Goal: Communication & Community: Ask a question

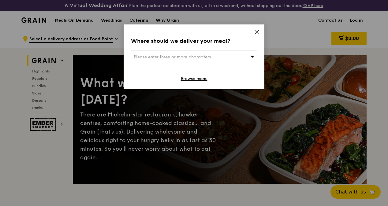
click at [258, 33] on icon at bounding box center [257, 32] width 6 height 6
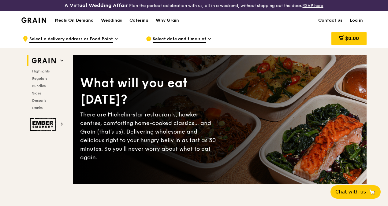
click at [93, 42] on span "Select a delivery address or Food Point" at bounding box center [71, 39] width 84 height 7
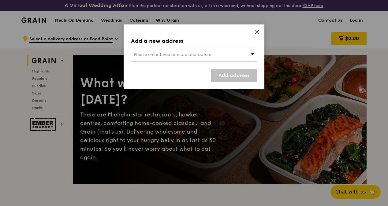
click at [255, 31] on icon at bounding box center [257, 32] width 4 height 4
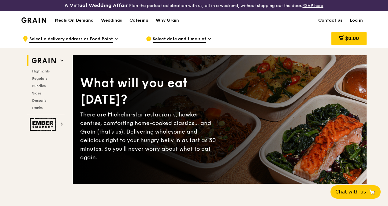
click at [78, 24] on h1 "Meals On Demand" at bounding box center [74, 20] width 39 height 6
click at [290, 46] on div "$0.00" at bounding box center [317, 39] width 99 height 18
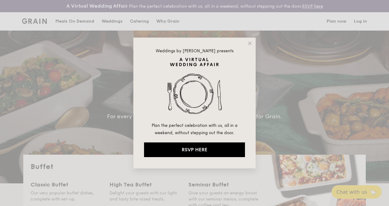
select select
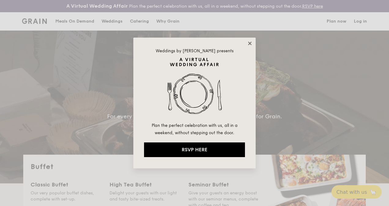
click at [250, 42] on icon at bounding box center [250, 44] width 6 height 6
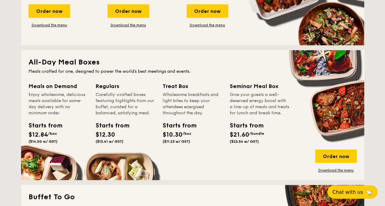
scroll to position [276, 0]
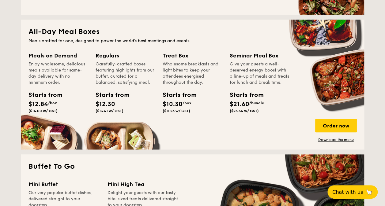
click at [109, 55] on div "Regulars" at bounding box center [126, 55] width 60 height 9
click at [108, 69] on div "Carefully-crafted boxes featuring highlights from our buffet, curated for a bal…" at bounding box center [126, 73] width 60 height 24
click at [108, 119] on div "Regulars Carefully-crafted boxes featuring highlights from our buffet, curated …" at bounding box center [129, 90] width 67 height 79
click at [330, 140] on link "Download the menu" at bounding box center [336, 139] width 42 height 5
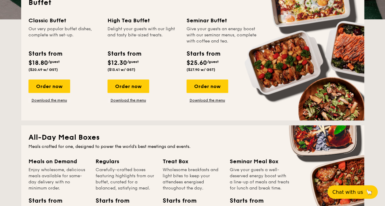
scroll to position [153, 0]
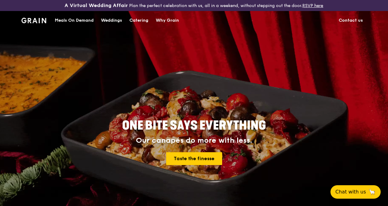
click at [347, 25] on link "Contact us" at bounding box center [351, 20] width 32 height 18
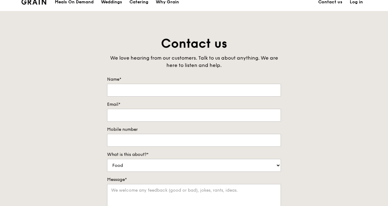
scroll to position [31, 0]
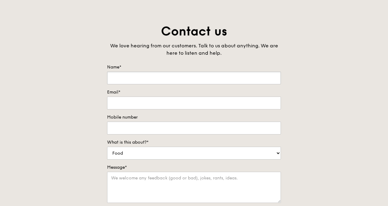
click at [128, 84] on input "Name*" at bounding box center [194, 78] width 174 height 13
type input "Bella Wee"
type input "bella.wee@resmed.com.sg"
type input "90018189"
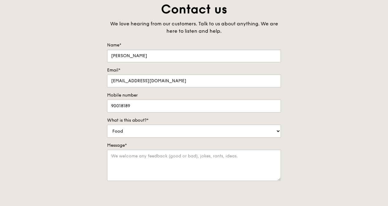
scroll to position [61, 0]
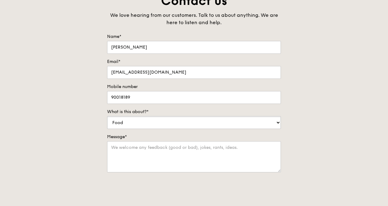
click at [278, 127] on select "Food Service Billing/Payment Catering Others" at bounding box center [194, 122] width 174 height 13
select select "Catering"
click at [107, 121] on select "Food Service Billing/Payment Catering Others" at bounding box center [194, 122] width 174 height 13
click at [114, 160] on textarea "Message*" at bounding box center [194, 156] width 174 height 31
paste textarea "KF1 Karting Circuit, 1 Turf Club Ave 738078 🚇 : Kranji MRT"
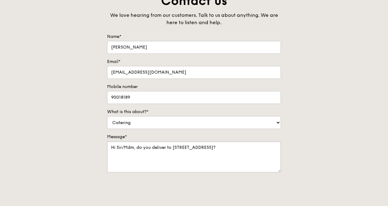
type textarea "Hi Sir/Mdm, do you deliver to KF1 Karting Circuit, 1 Turf Club Ave 738078?"
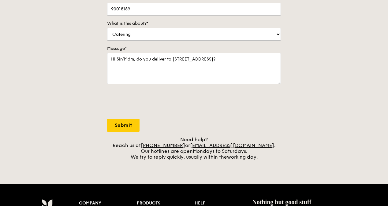
scroll to position [153, 0]
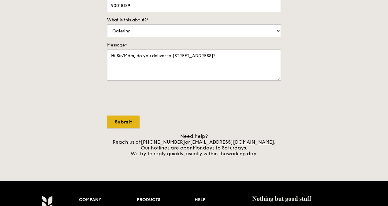
click at [126, 126] on input "Submit" at bounding box center [123, 122] width 32 height 13
select select "Food"
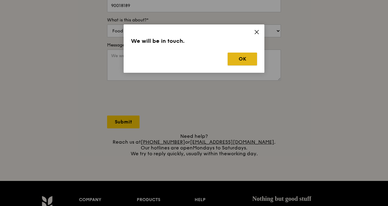
click at [244, 60] on button "OK" at bounding box center [242, 59] width 29 height 13
